Goal: Information Seeking & Learning: Learn about a topic

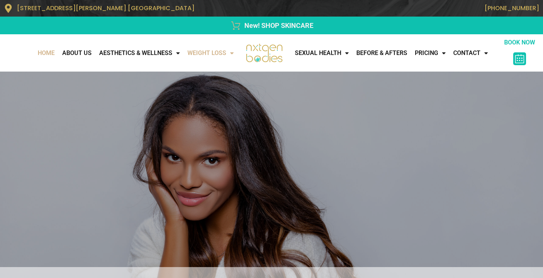
click at [206, 55] on link "WEIGHT LOSS" at bounding box center [211, 53] width 54 height 15
click at [206, 72] on link "Medical Weight Loss" at bounding box center [226, 69] width 84 height 17
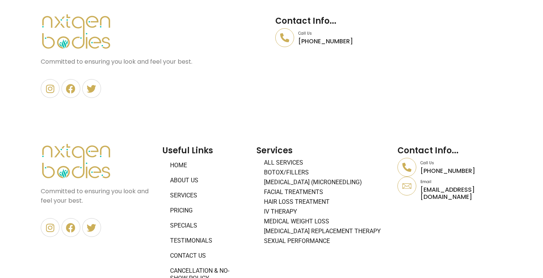
scroll to position [3307, 0]
